Goal: Communication & Community: Participate in discussion

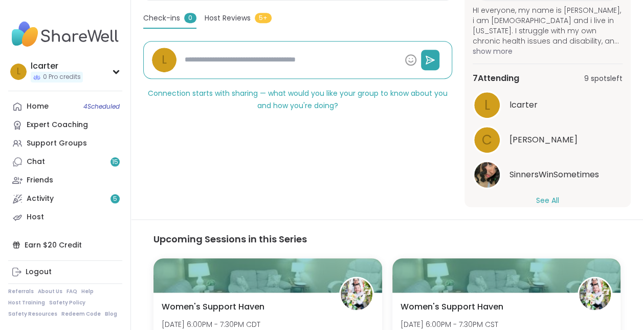
scroll to position [111, 0]
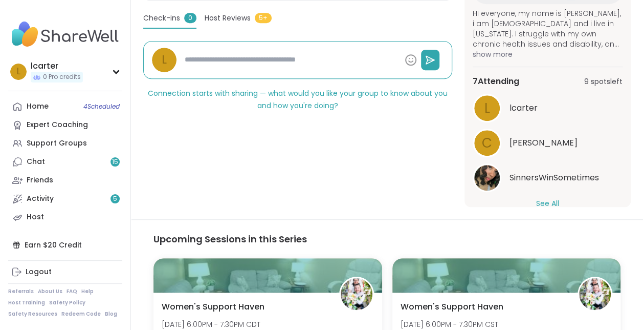
click at [549, 201] on button "See All" at bounding box center [547, 203] width 23 height 11
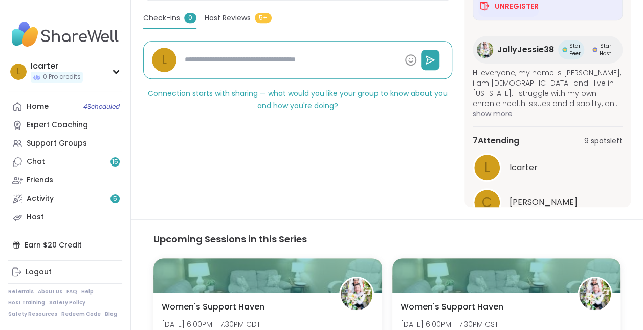
scroll to position [48, 0]
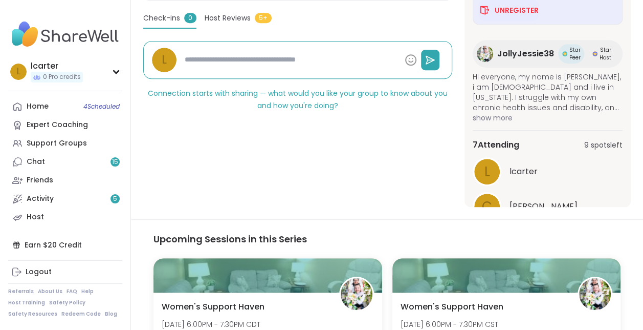
click at [506, 117] on span "show more" at bounding box center [548, 118] width 150 height 10
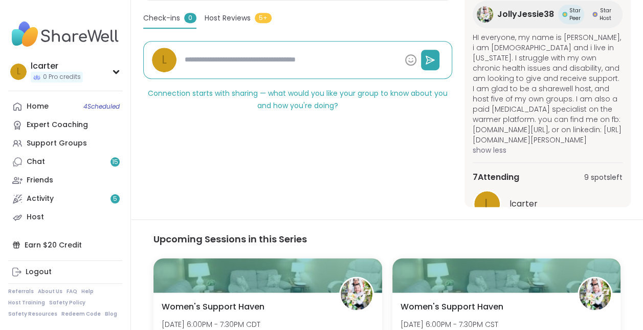
scroll to position [0, 0]
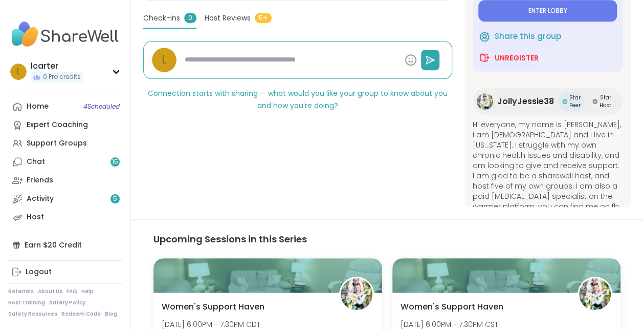
click at [572, 105] on span "Star Peer" at bounding box center [575, 101] width 11 height 15
click at [547, 12] on span "Enter lobby" at bounding box center [548, 11] width 39 height 8
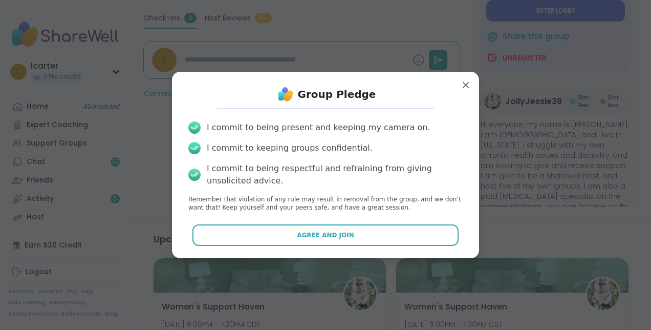
click at [300, 231] on span "Agree and Join" at bounding box center [325, 234] width 57 height 9
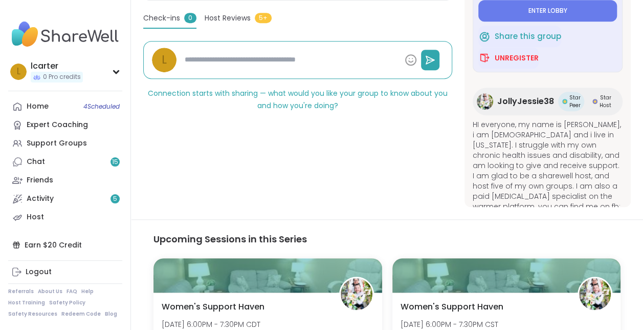
type textarea "*"
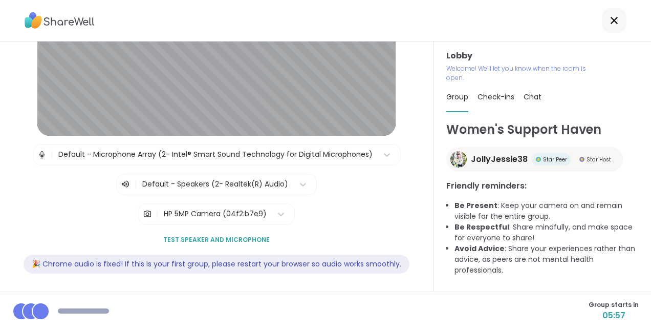
scroll to position [127, 0]
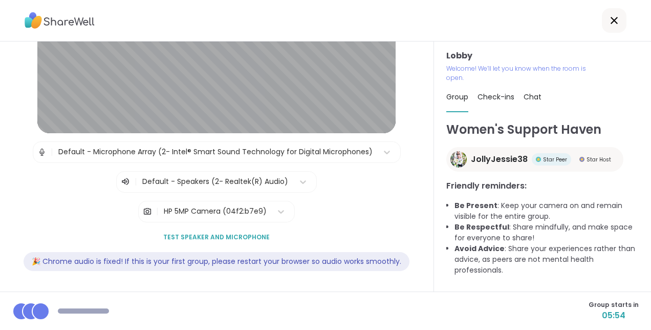
click at [235, 232] on span "Test speaker and microphone" at bounding box center [216, 236] width 106 height 9
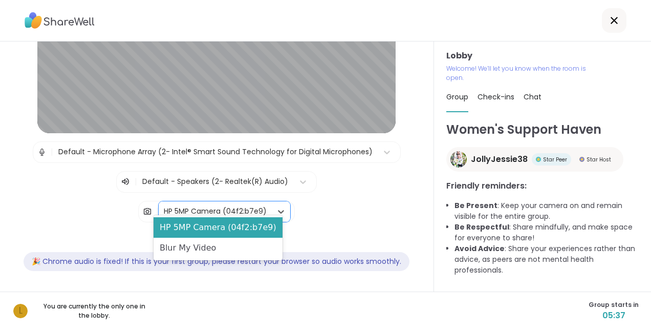
click at [276, 206] on icon at bounding box center [281, 211] width 10 height 10
click at [232, 248] on div "Blur My Video" at bounding box center [218, 247] width 129 height 20
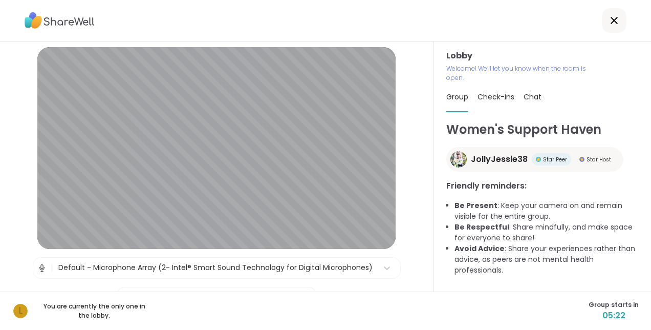
scroll to position [0, 0]
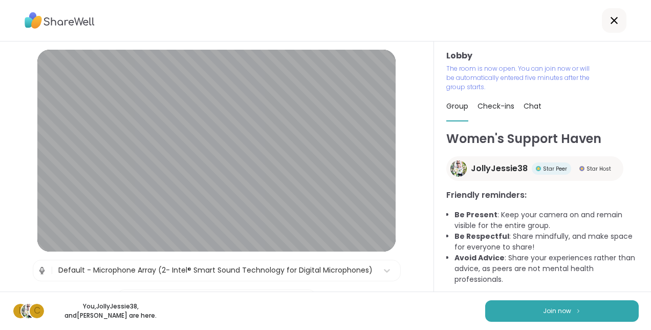
click at [566, 305] on button "Join now" at bounding box center [562, 310] width 154 height 21
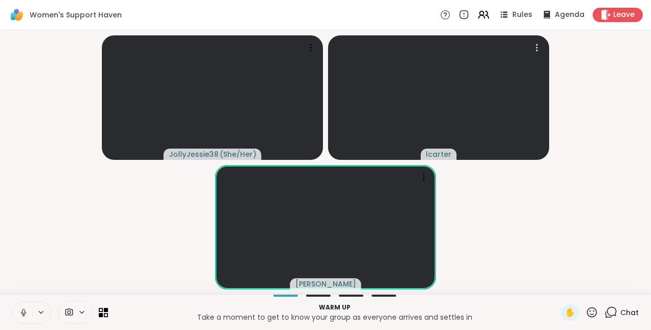
click at [535, 50] on icon at bounding box center [537, 47] width 10 height 10
click at [604, 72] on video-player-container "JollyJessie38 ( She/Her ) lcarter Cyndy" at bounding box center [325, 161] width 639 height 255
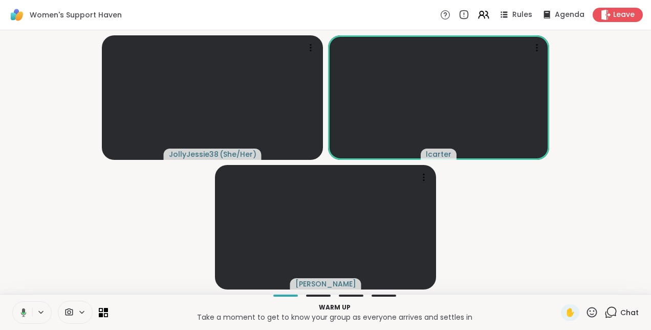
click at [25, 313] on icon at bounding box center [21, 312] width 9 height 9
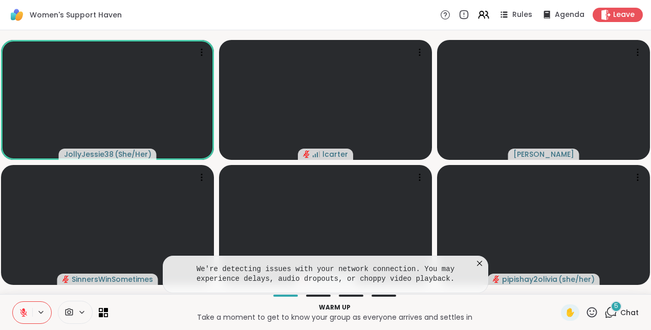
click at [610, 306] on div "5" at bounding box center [615, 305] width 11 height 11
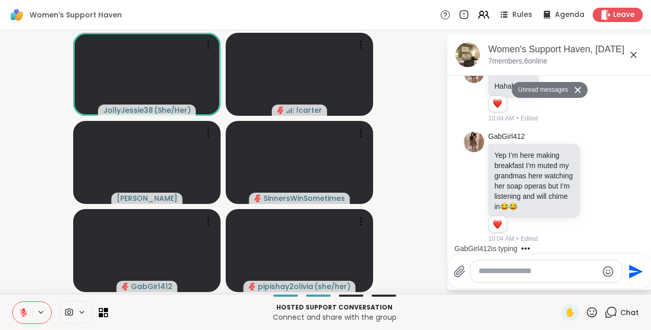
scroll to position [318, 0]
click at [633, 51] on icon at bounding box center [633, 55] width 12 height 12
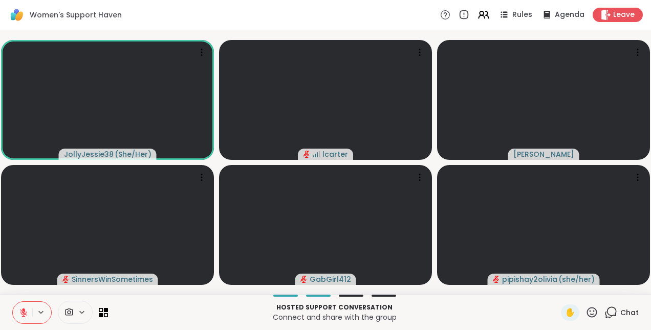
click at [27, 314] on icon at bounding box center [23, 312] width 9 height 9
click at [13, 301] on button at bounding box center [22, 311] width 19 height 21
click at [23, 315] on icon at bounding box center [23, 312] width 7 height 7
click at [23, 313] on icon at bounding box center [23, 311] width 3 height 5
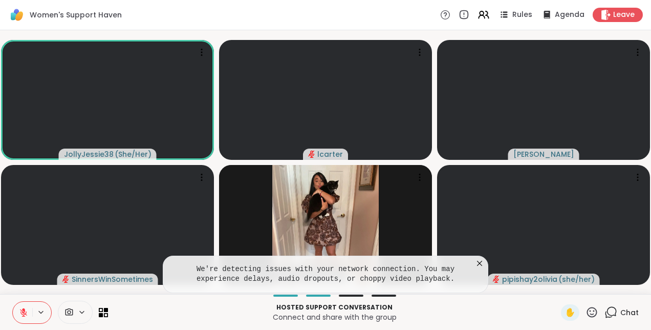
click at [22, 319] on button at bounding box center [22, 311] width 19 height 21
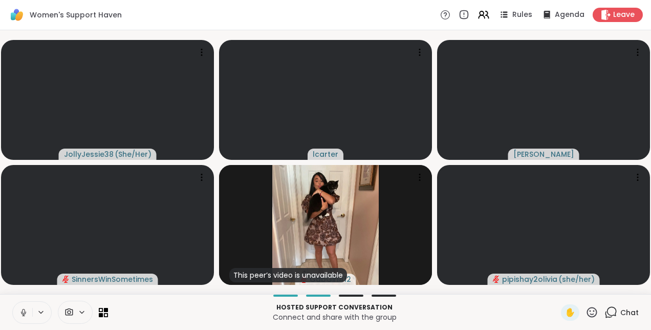
click at [26, 313] on icon at bounding box center [23, 312] width 9 height 9
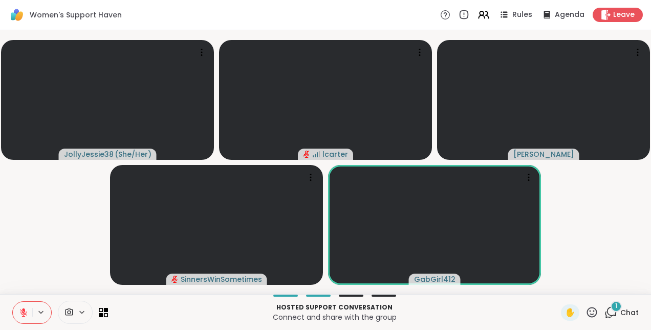
click at [612, 308] on div "1" at bounding box center [615, 305] width 11 height 11
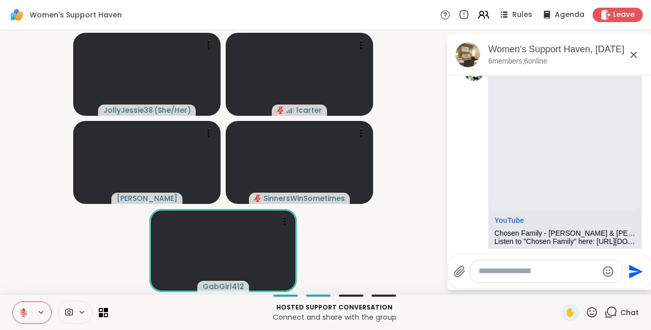
scroll to position [495, 0]
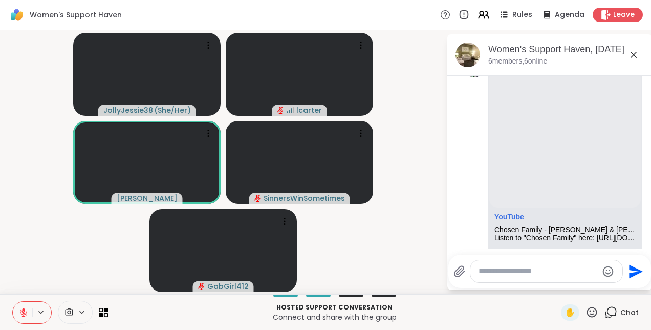
click at [635, 55] on icon at bounding box center [633, 55] width 12 height 12
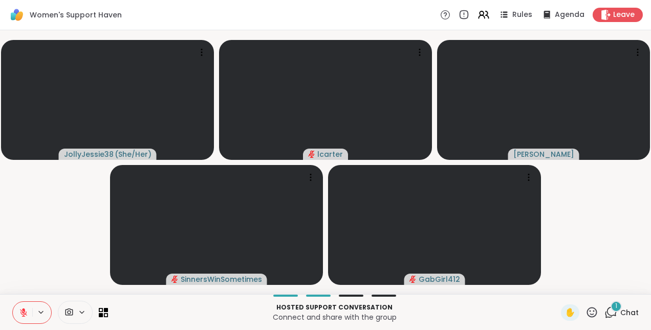
click at [615, 304] on span "1" at bounding box center [616, 305] width 2 height 9
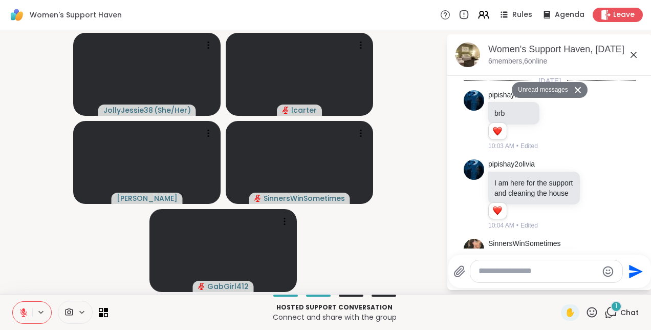
scroll to position [832, 0]
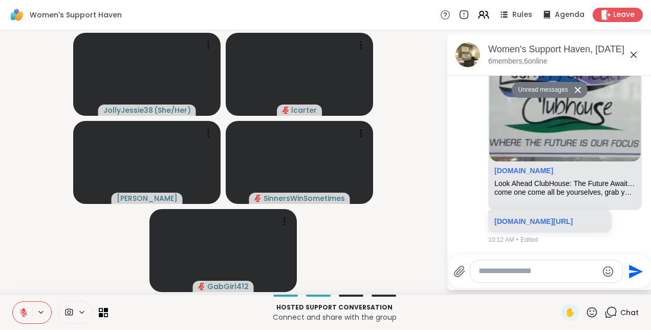
click at [608, 304] on div "Chat" at bounding box center [621, 312] width 34 height 16
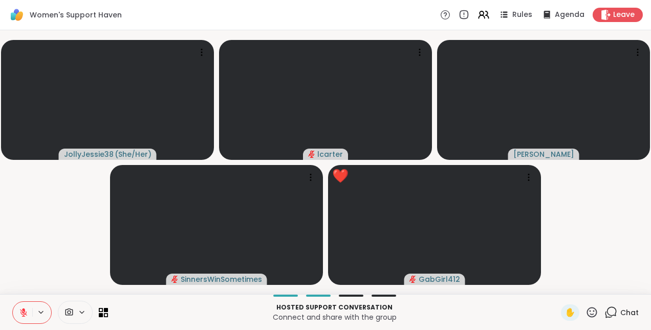
click at [589, 309] on icon at bounding box center [591, 311] width 13 height 13
click at [557, 282] on span "❤️" at bounding box center [562, 285] width 10 height 12
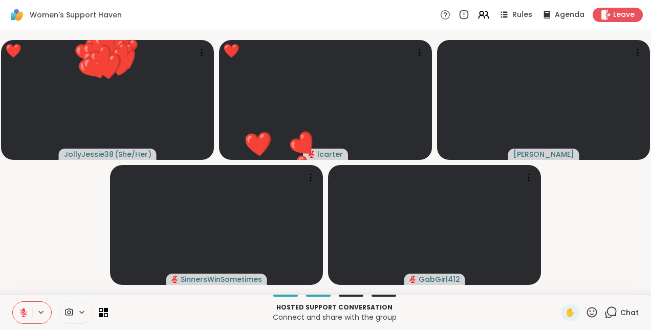
click at [588, 308] on icon at bounding box center [591, 311] width 13 height 13
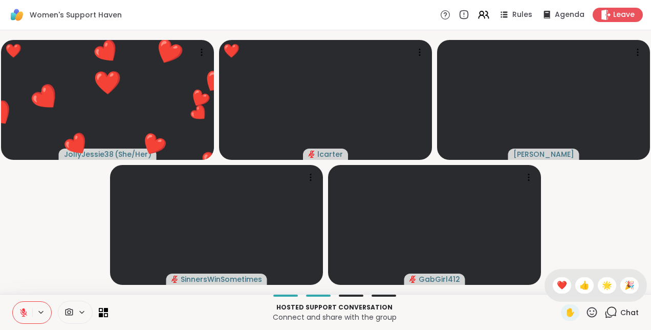
click at [603, 285] on span "🌟" at bounding box center [607, 285] width 10 height 12
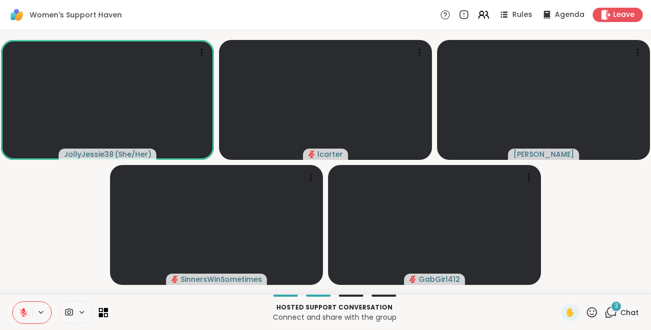
click at [23, 312] on icon at bounding box center [23, 312] width 7 height 7
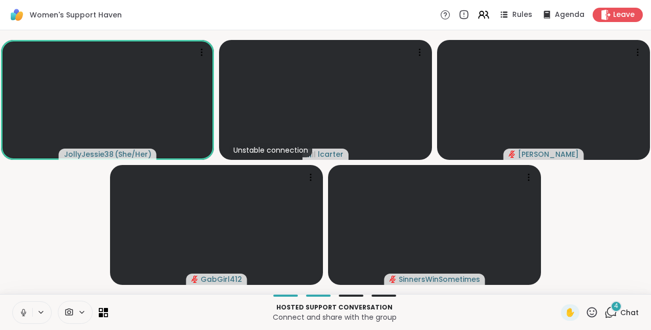
click at [44, 233] on video-player-container "JollyJessie38 ( She/Her ) Unstable connection lcarter Cyndy GabGirl412 SinnersW…" at bounding box center [325, 161] width 639 height 255
click at [612, 303] on div "4" at bounding box center [615, 305] width 11 height 11
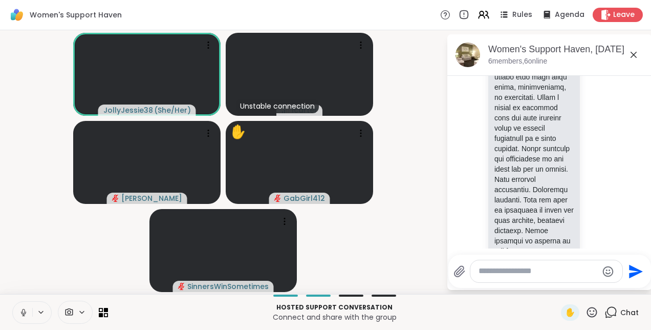
scroll to position [1078, 0]
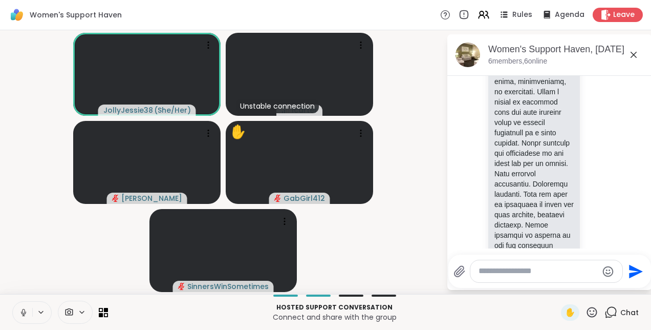
click at [638, 56] on icon at bounding box center [633, 55] width 12 height 12
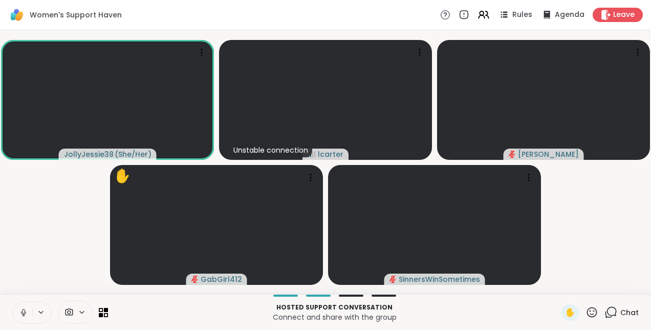
click at [21, 314] on icon at bounding box center [23, 312] width 9 height 9
click at [261, 146] on div "Unstable connection" at bounding box center [270, 150] width 83 height 14
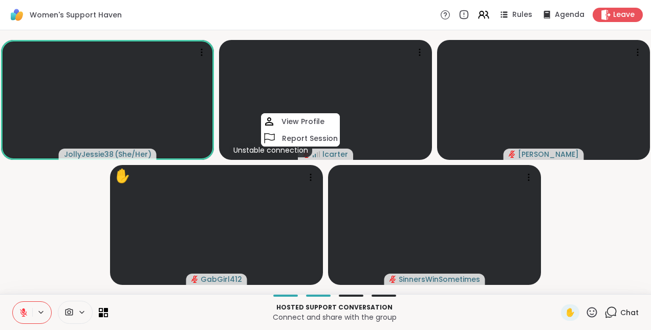
click at [605, 240] on video-player-container "JollyJessie38 ( She/Her ) Unstable connection lcarter View Profile Report Sessi…" at bounding box center [325, 161] width 639 height 255
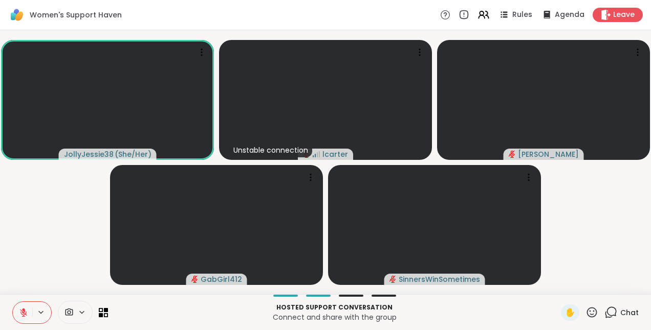
click at [20, 313] on icon at bounding box center [23, 312] width 9 height 9
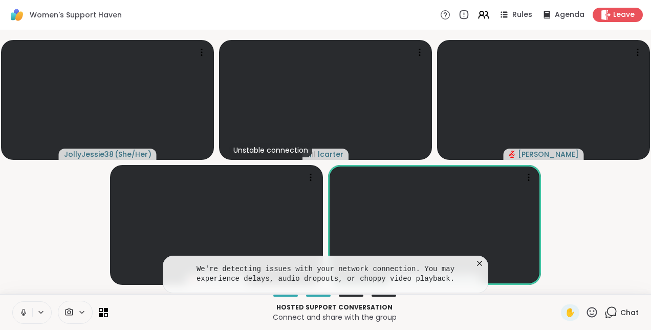
click at [478, 260] on icon at bounding box center [479, 263] width 10 height 10
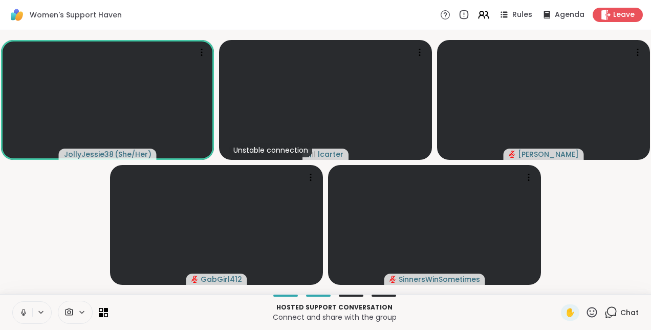
click at [607, 312] on icon at bounding box center [610, 311] width 13 height 13
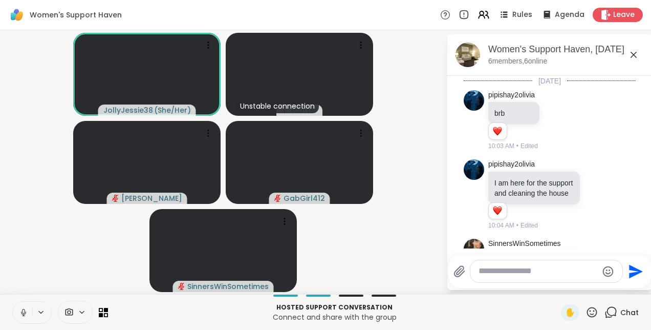
scroll to position [2388, 0]
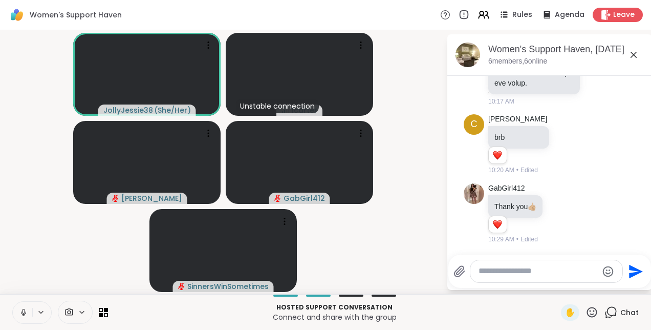
click at [495, 267] on textarea "Type your message" at bounding box center [537, 271] width 119 height 11
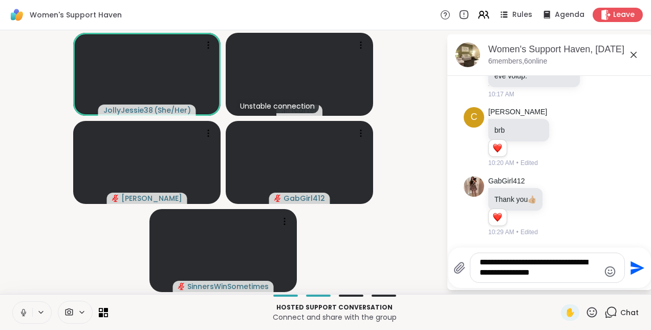
type textarea "**********"
click at [637, 267] on icon "Send" at bounding box center [637, 267] width 14 height 14
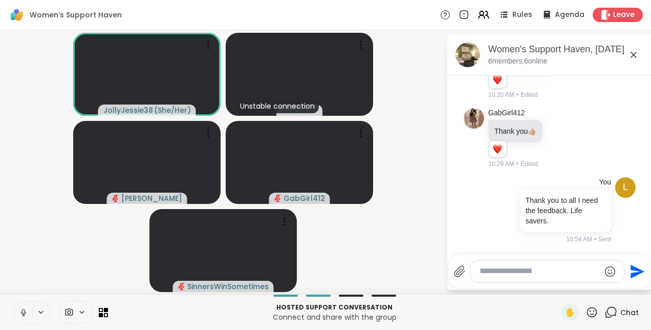
scroll to position [2463, 0]
click at [559, 139] on icon at bounding box center [560, 138] width 9 height 10
click at [538, 124] on div "Select Reaction: Thumbs up" at bounding box center [537, 121] width 9 height 9
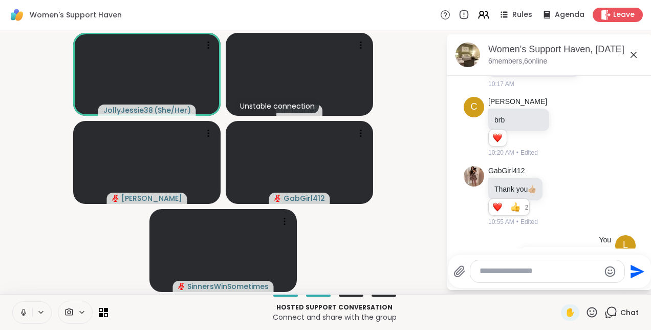
scroll to position [2462, 0]
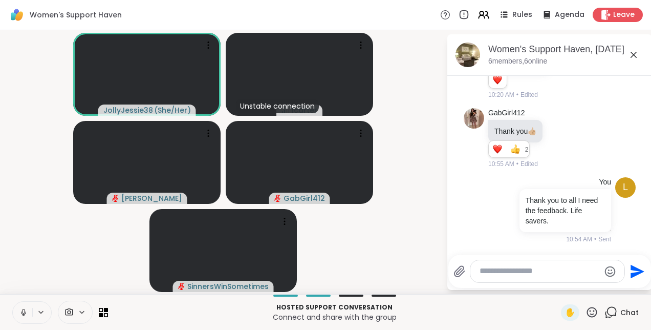
click at [633, 57] on icon at bounding box center [633, 55] width 12 height 12
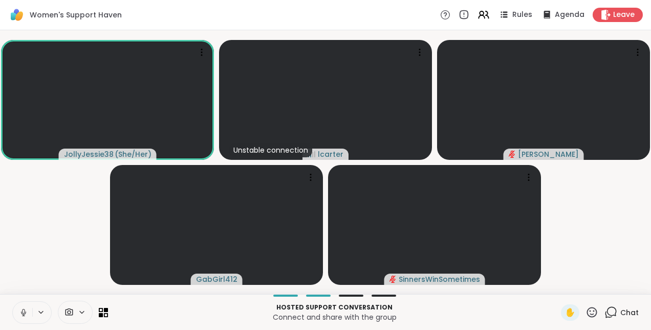
click at [604, 312] on icon at bounding box center [610, 311] width 13 height 13
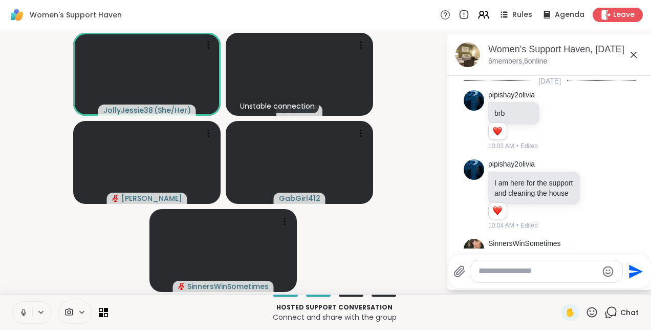
scroll to position [2463, 0]
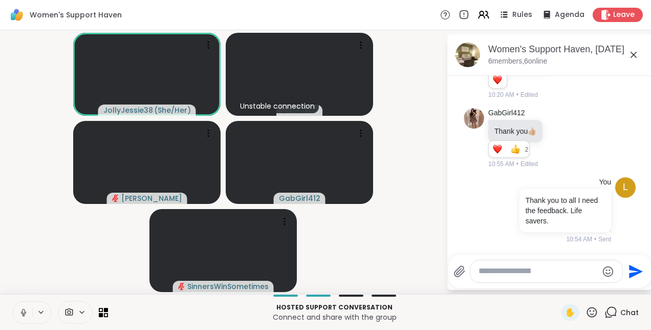
click at [499, 266] on textarea "Type your message" at bounding box center [537, 271] width 119 height 11
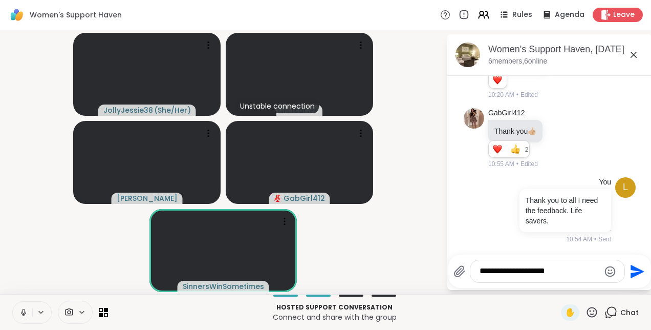
scroll to position [2477, 0]
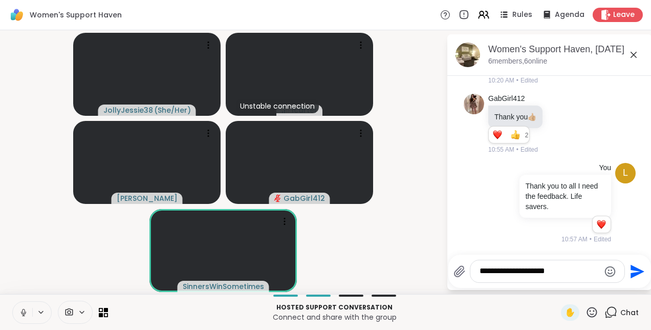
type textarea "**********"
click at [635, 272] on icon "Send" at bounding box center [637, 271] width 14 height 14
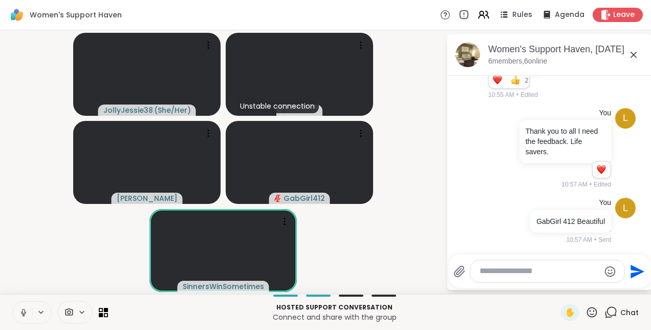
click at [632, 56] on icon at bounding box center [633, 55] width 12 height 12
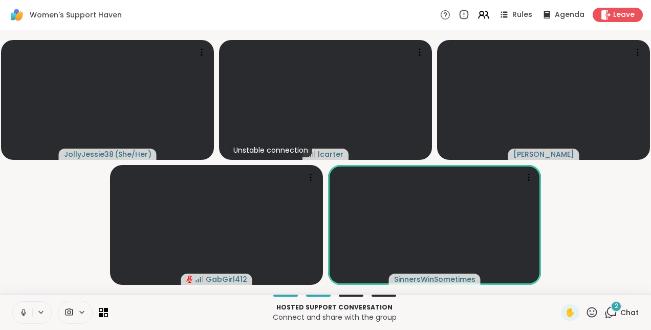
click at [27, 313] on icon at bounding box center [23, 312] width 9 height 9
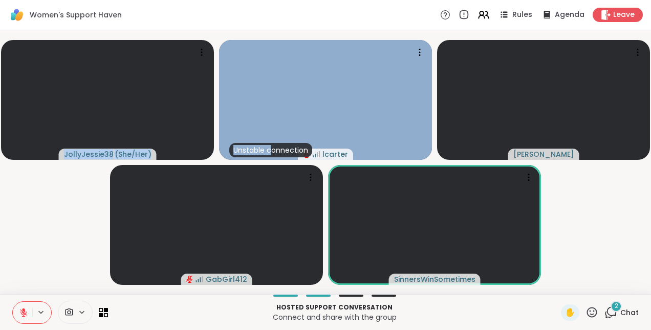
drag, startPoint x: 273, startPoint y: 145, endPoint x: 218, endPoint y: 147, distance: 55.3
click at [218, 147] on video-player-container "JollyJessie38 ( She/Her ) Unstable connection lcarter Cyndy GabGirl412 SinnersW…" at bounding box center [325, 161] width 639 height 255
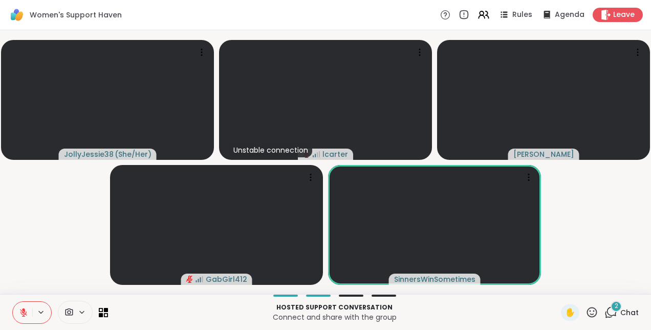
click at [600, 248] on video-player-container "JollyJessie38 ( She/Her ) Unstable connection lcarter Cyndy GabGirl412 SinnersW…" at bounding box center [325, 161] width 639 height 255
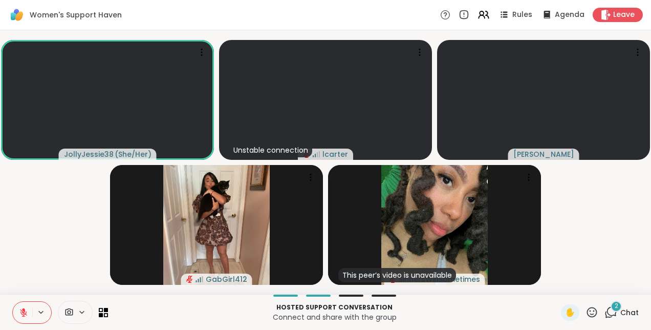
click at [24, 309] on icon at bounding box center [23, 310] width 3 height 4
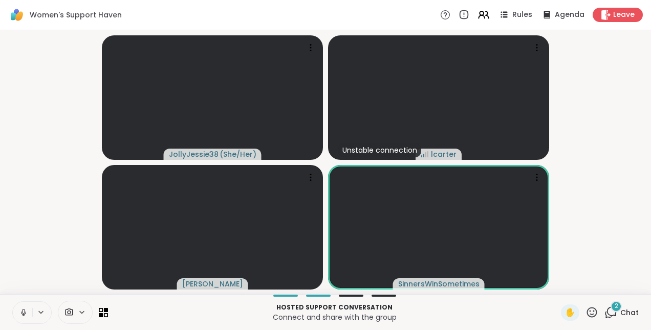
click at [610, 305] on div "2" at bounding box center [615, 305] width 11 height 11
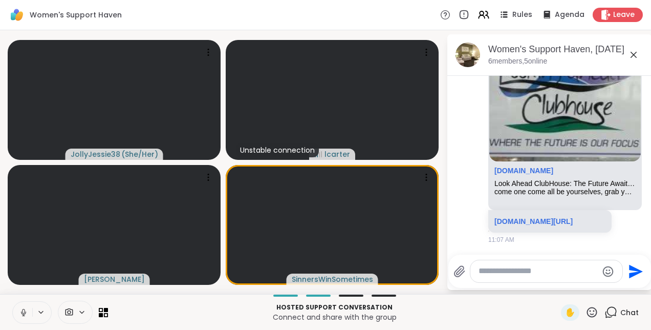
scroll to position [3825, 0]
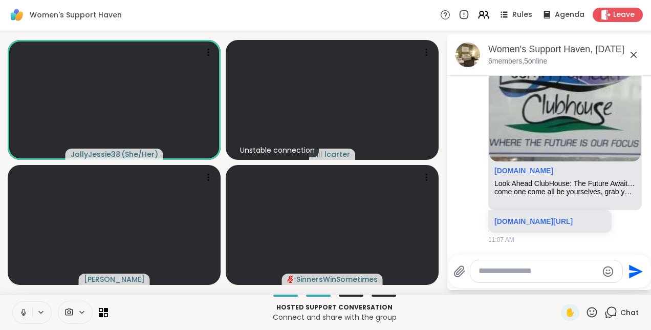
click at [632, 53] on icon at bounding box center [633, 55] width 12 height 12
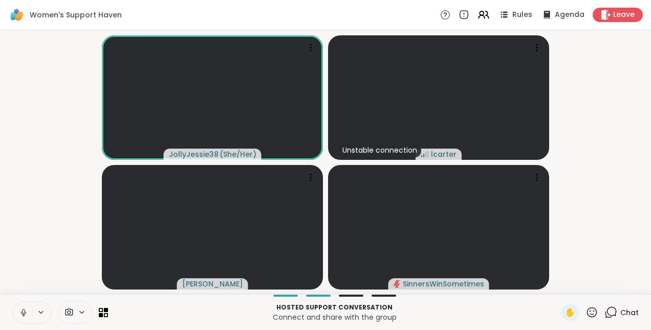
click at [21, 310] on icon at bounding box center [23, 312] width 9 height 9
click at [606, 313] on icon at bounding box center [610, 311] width 13 height 13
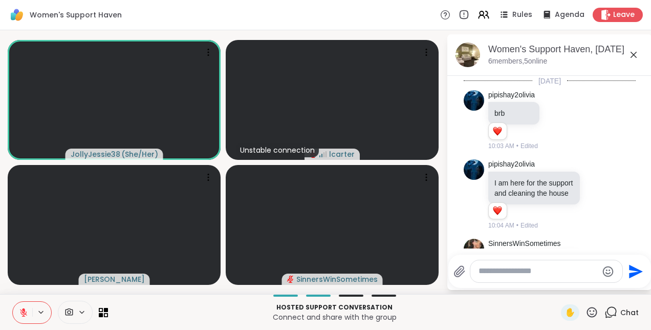
scroll to position [3842, 0]
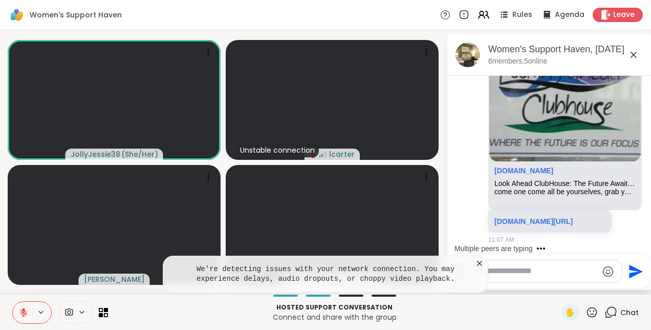
click at [479, 265] on icon at bounding box center [479, 263] width 10 height 10
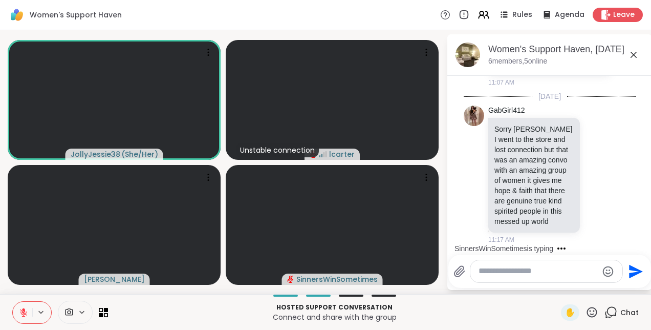
scroll to position [4033, 0]
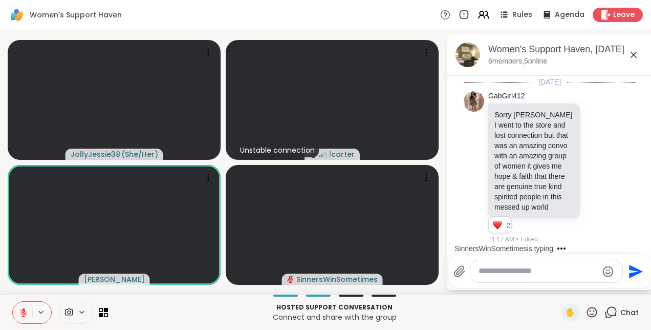
click at [18, 311] on button at bounding box center [22, 311] width 19 height 21
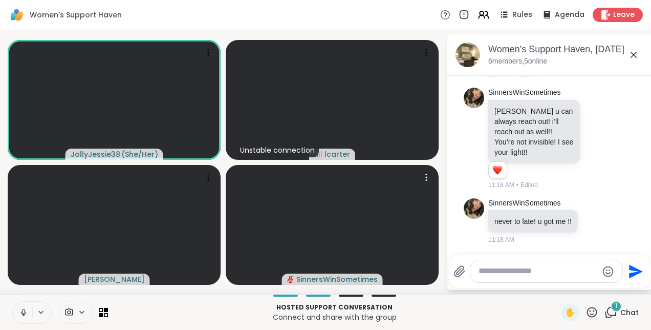
scroll to position [4208, 0]
click at [596, 139] on icon at bounding box center [597, 139] width 3 height 1
click at [571, 117] on div "Select Reaction: Thumbs up" at bounding box center [575, 121] width 9 height 9
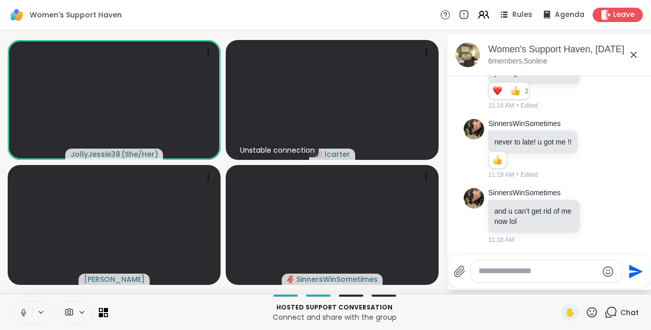
click at [593, 221] on icon at bounding box center [597, 215] width 9 height 10
click at [593, 204] on div "Select Reaction: Heart" at bounding box center [597, 198] width 9 height 9
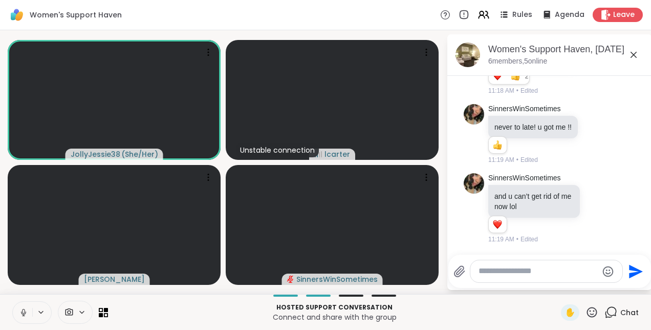
click at [592, 131] on div at bounding box center [596, 133] width 32 height 12
click at [592, 131] on icon at bounding box center [596, 134] width 8 height 8
click at [591, 115] on div "Select Reaction: Heart" at bounding box center [595, 117] width 9 height 9
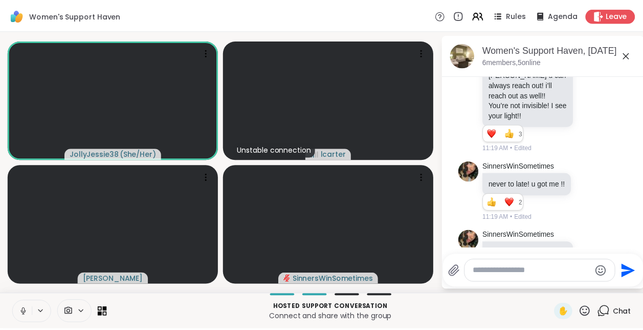
scroll to position [4301, 0]
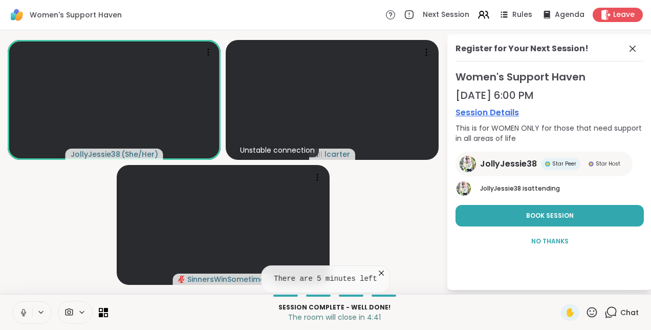
click at [557, 213] on span "Book Session" at bounding box center [550, 215] width 48 height 9
click at [592, 165] on div "Star Host" at bounding box center [604, 164] width 40 height 12
click at [631, 46] on icon at bounding box center [632, 48] width 12 height 12
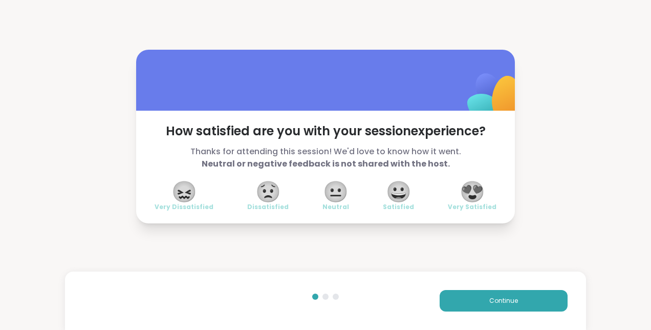
click at [472, 186] on span "😍" at bounding box center [473, 191] width 26 height 18
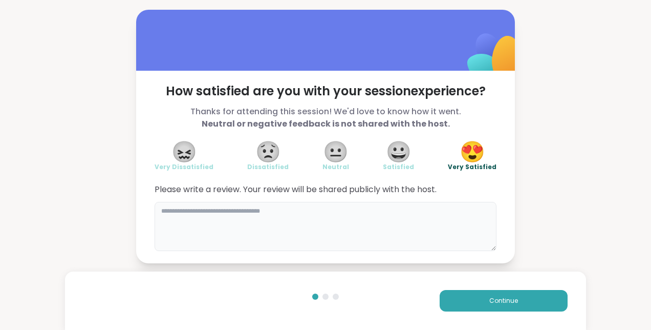
click at [301, 222] on textarea at bounding box center [326, 226] width 342 height 49
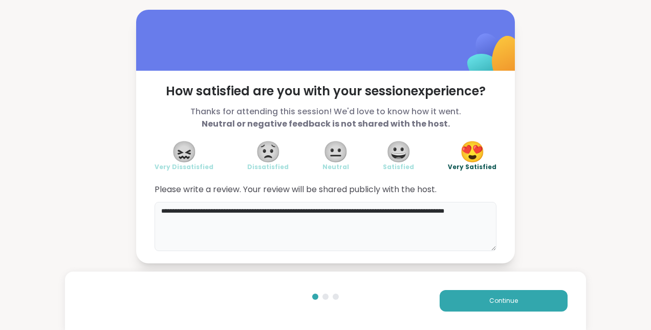
type textarea "**********"
click at [515, 296] on button "Continue" at bounding box center [504, 300] width 128 height 21
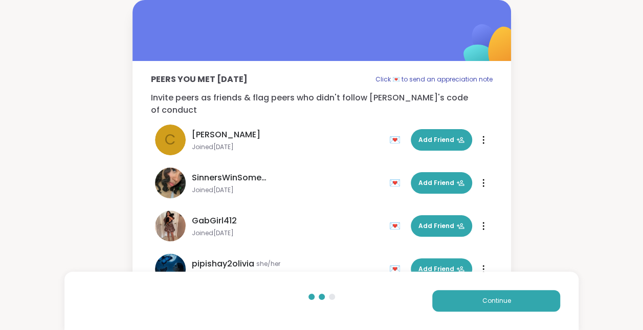
scroll to position [3, 0]
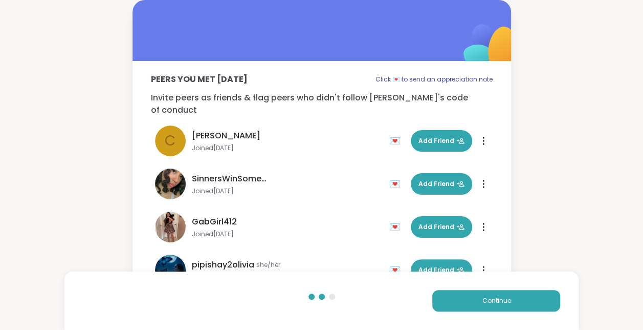
click at [389, 176] on div "💌" at bounding box center [396, 184] width 15 height 16
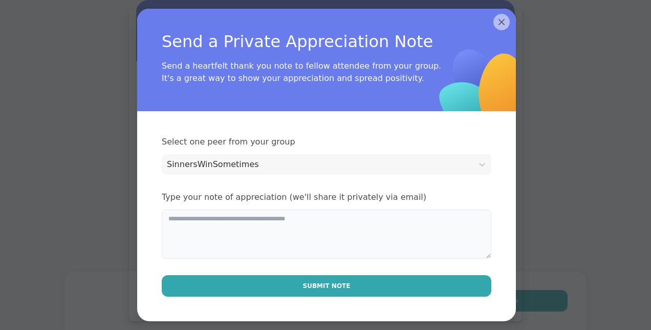
click at [336, 224] on textarea at bounding box center [327, 233] width 330 height 49
type textarea "**********"
click at [321, 282] on span "Submit Note" at bounding box center [327, 285] width 48 height 9
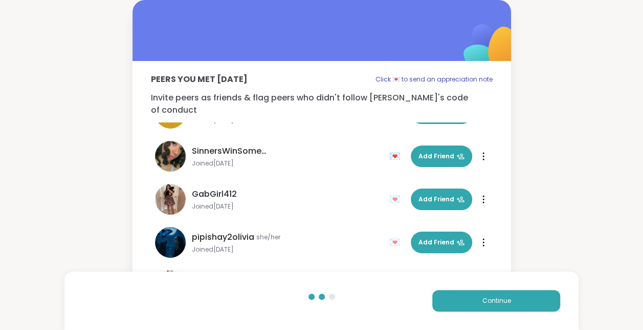
scroll to position [28, 0]
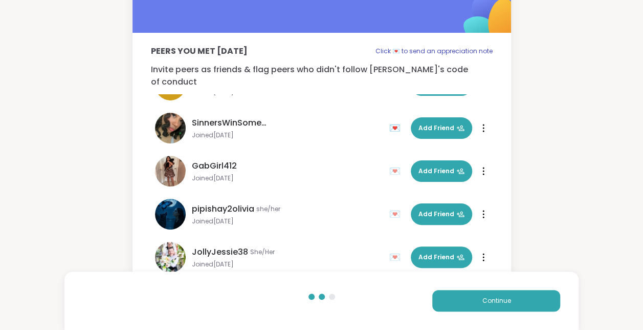
click at [389, 249] on div "💌" at bounding box center [396, 257] width 15 height 16
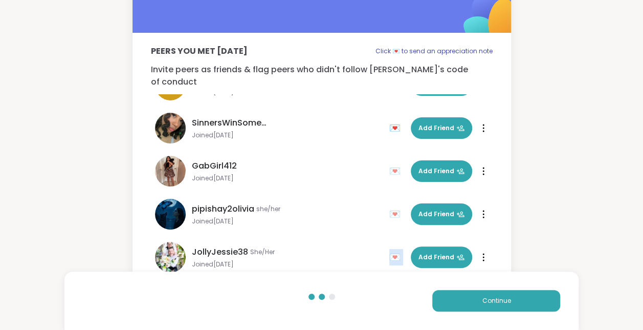
click at [389, 249] on div "💌" at bounding box center [396, 257] width 15 height 16
click at [614, 225] on div "Peers you met today Click 💌 to send an appreciation note Invite peers as friend…" at bounding box center [321, 135] width 643 height 327
click at [531, 301] on button "Continue" at bounding box center [496, 300] width 128 height 21
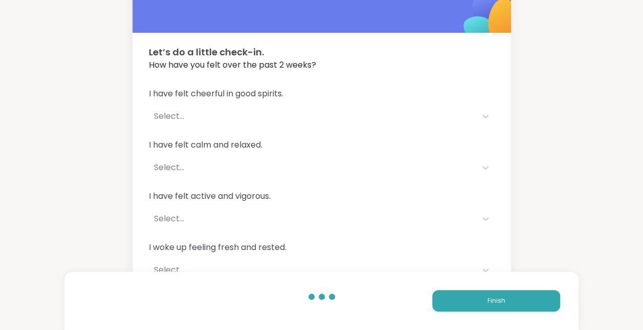
click at [530, 301] on button "Finish" at bounding box center [496, 300] width 128 height 21
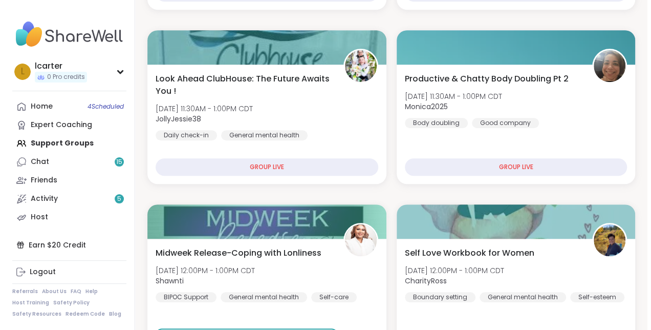
scroll to position [254, 0]
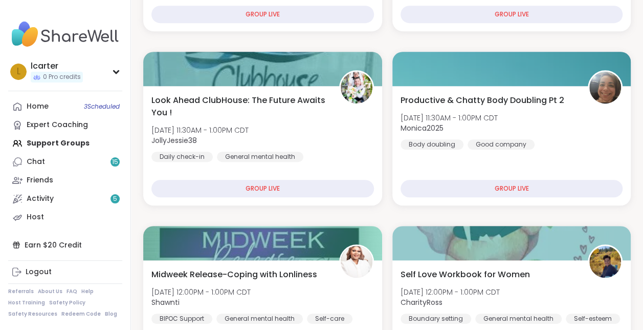
click at [277, 187] on div "GROUP LIVE" at bounding box center [262, 188] width 223 height 17
click at [269, 189] on div "GROUP LIVE" at bounding box center [262, 188] width 223 height 17
click at [278, 127] on div "Look Ahead ClubHouse: The Future Awaits You ! Wed, Oct 15 | 11:30AM - 1:00PM CD…" at bounding box center [262, 135] width 223 height 82
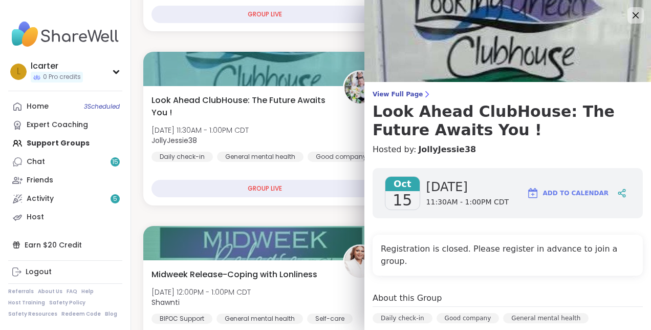
click at [364, 101] on div "View Full Page Look Ahead ClubHouse: The Future Awaits You ! Hosted by: JollyJe…" at bounding box center [507, 122] width 287 height 65
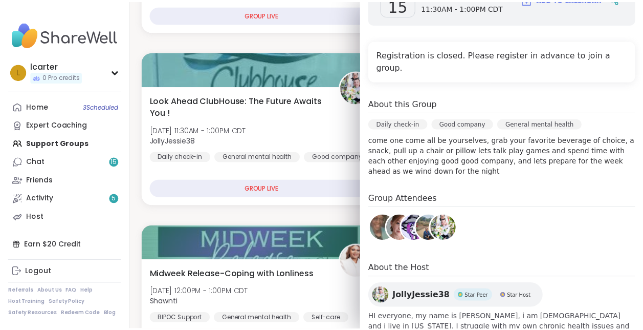
scroll to position [196, 0]
